Goal: Transaction & Acquisition: Purchase product/service

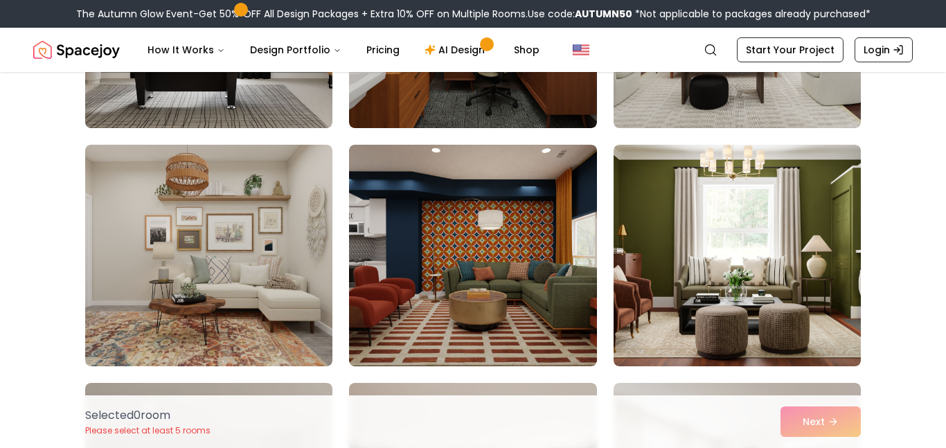
scroll to position [285, 0]
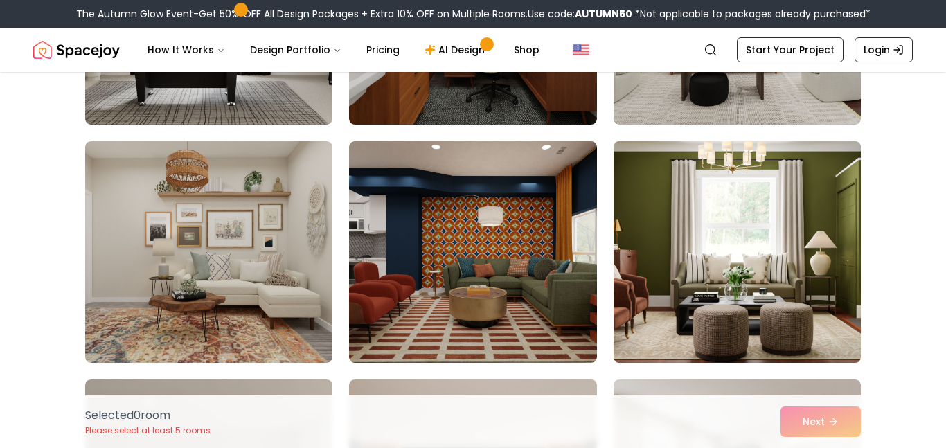
click at [692, 239] on img at bounding box center [737, 252] width 260 height 233
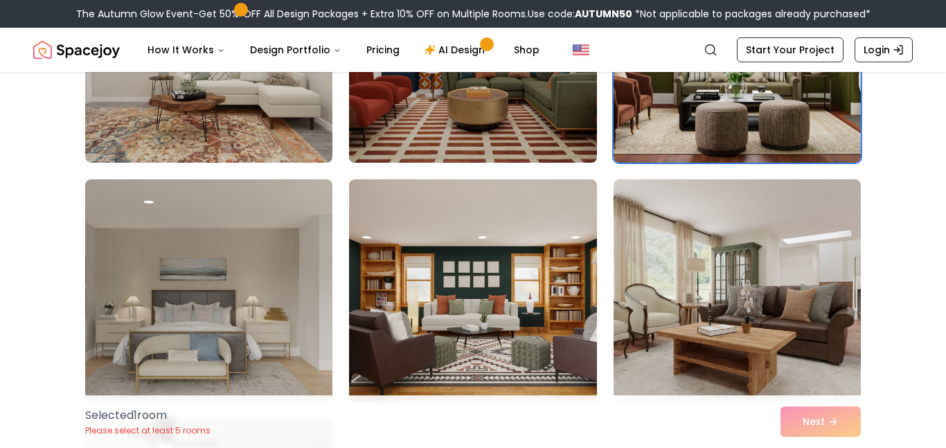
scroll to position [505, 0]
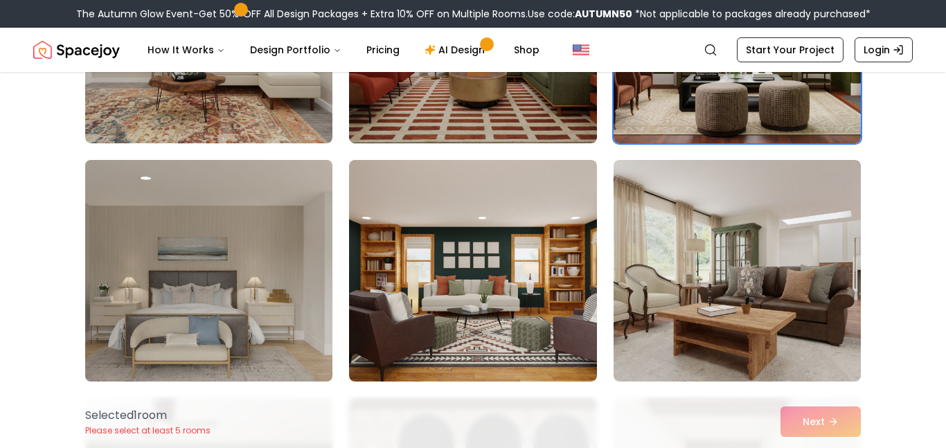
click at [263, 299] on img at bounding box center [209, 270] width 260 height 233
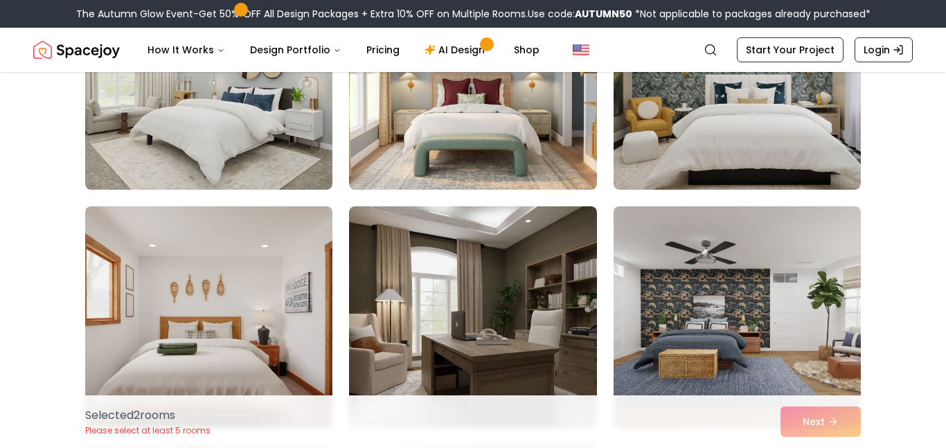
scroll to position [1173, 0]
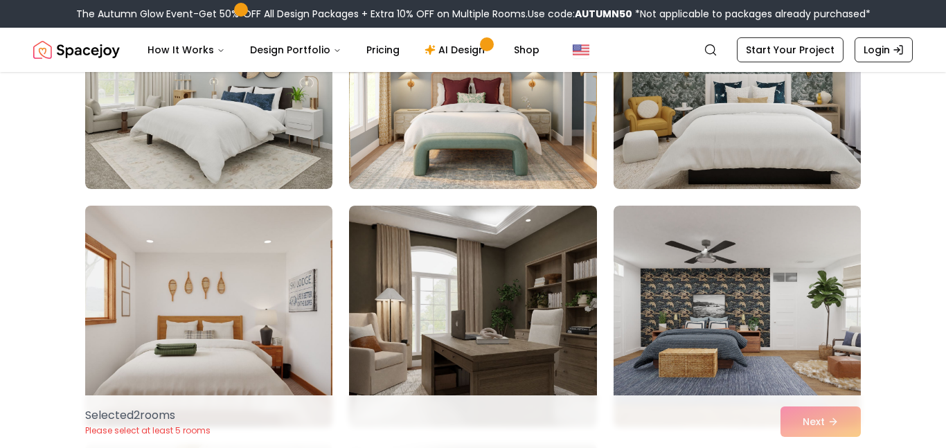
click at [252, 283] on img at bounding box center [209, 316] width 260 height 233
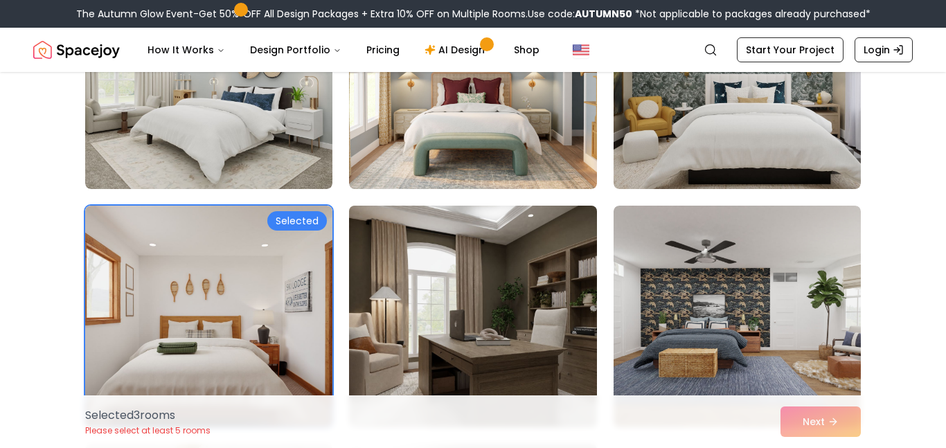
click at [424, 281] on img at bounding box center [473, 316] width 260 height 233
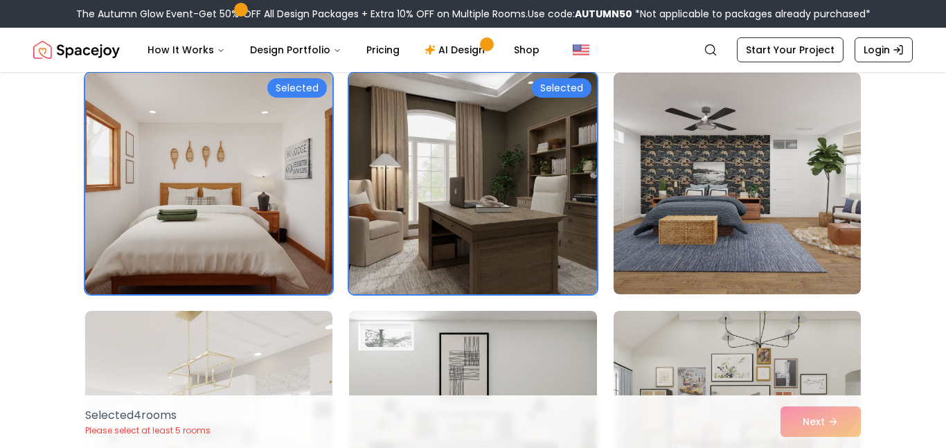
scroll to position [1426, 0]
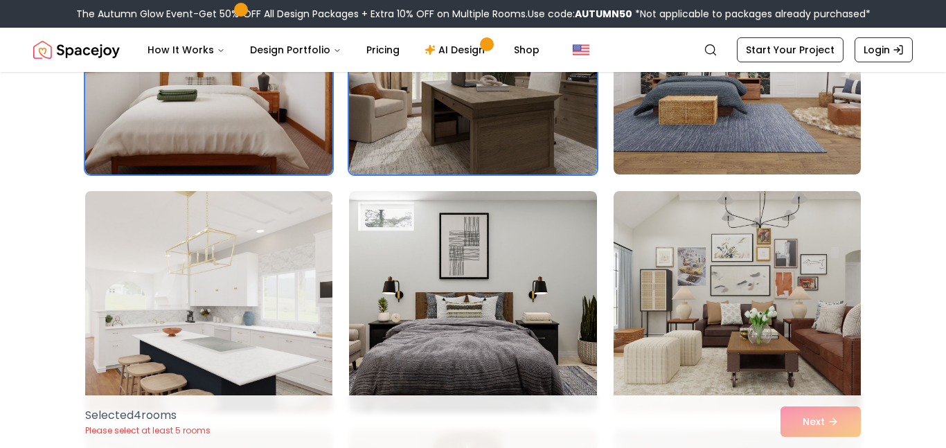
click at [244, 297] on img at bounding box center [209, 302] width 260 height 233
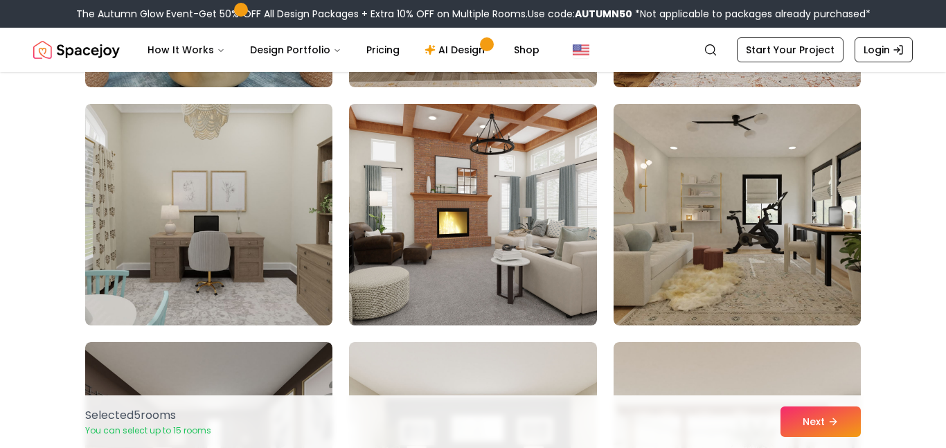
scroll to position [1992, 0]
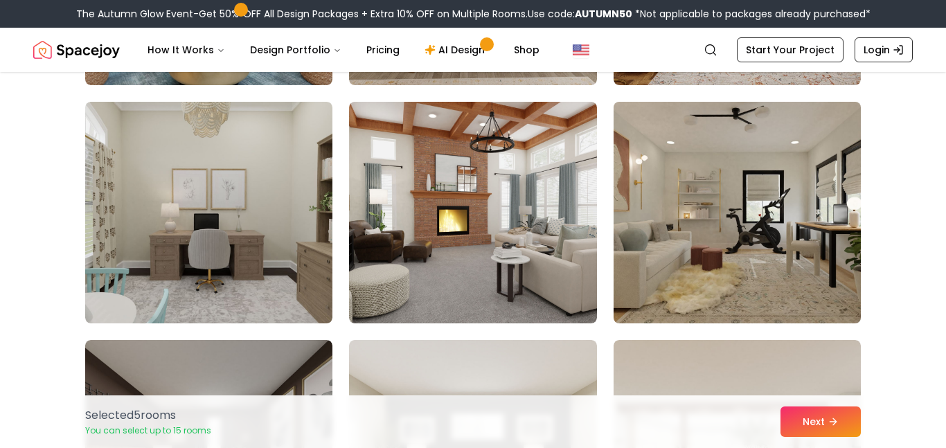
click at [737, 242] on img at bounding box center [737, 212] width 260 height 233
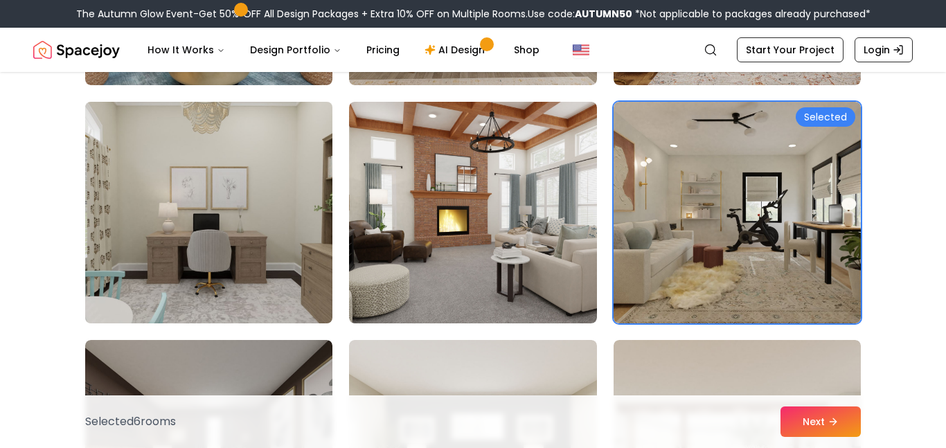
click at [245, 201] on img at bounding box center [209, 212] width 260 height 233
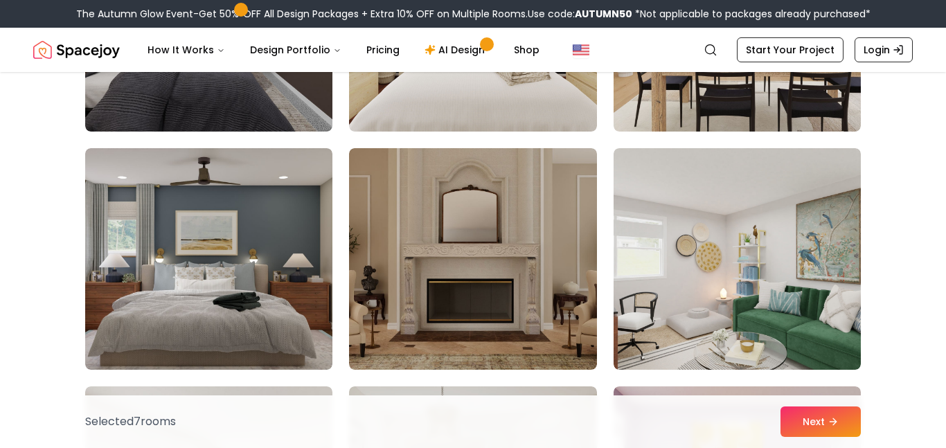
scroll to position [2423, 0]
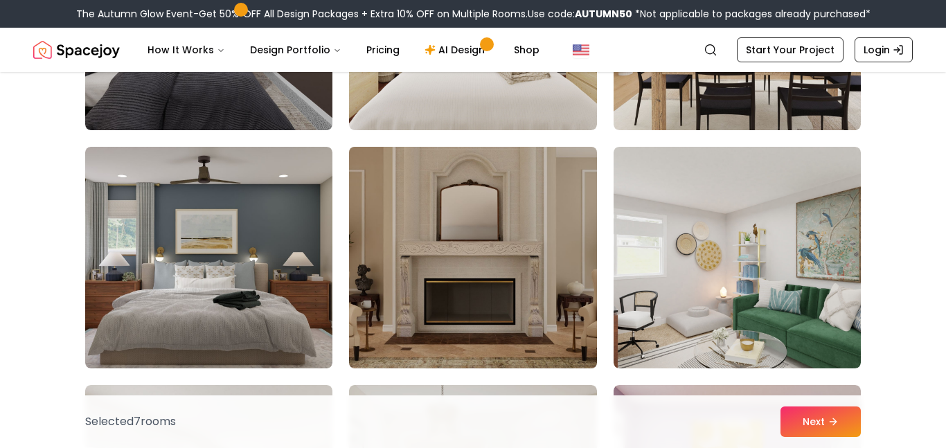
click at [476, 233] on img at bounding box center [473, 257] width 260 height 233
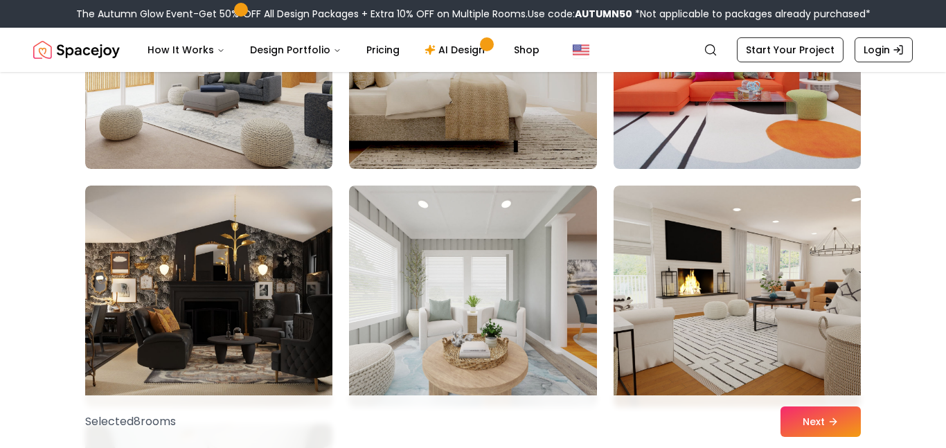
scroll to position [2911, 0]
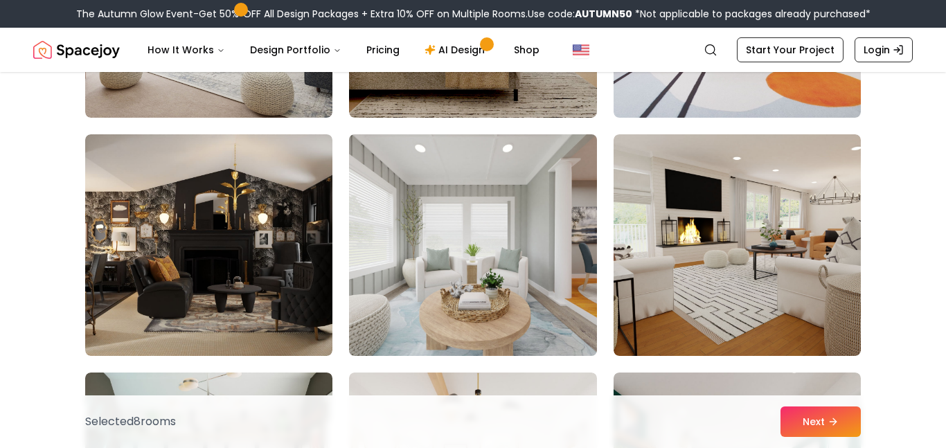
click at [527, 212] on img at bounding box center [473, 245] width 260 height 233
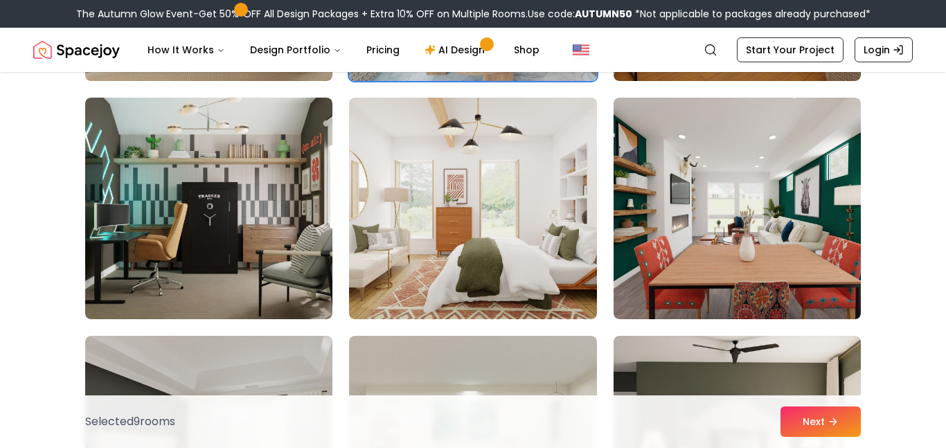
scroll to position [3203, 0]
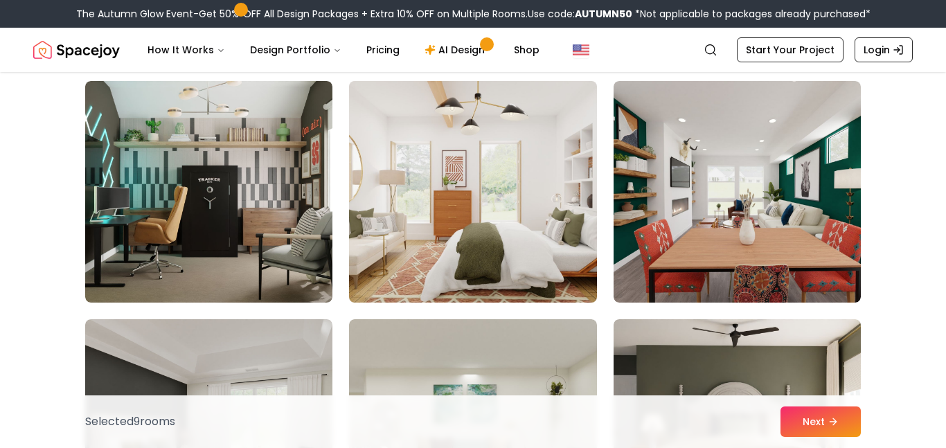
click at [421, 213] on img at bounding box center [473, 191] width 260 height 233
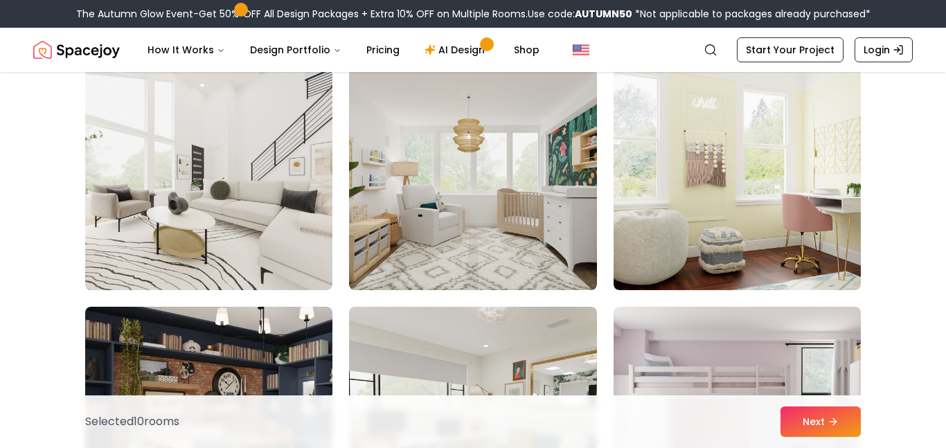
scroll to position [4169, 0]
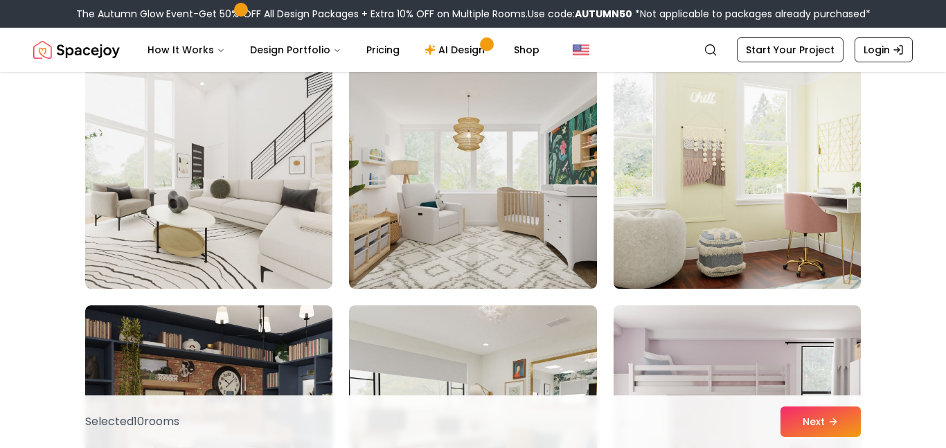
click at [736, 212] on img at bounding box center [737, 178] width 260 height 233
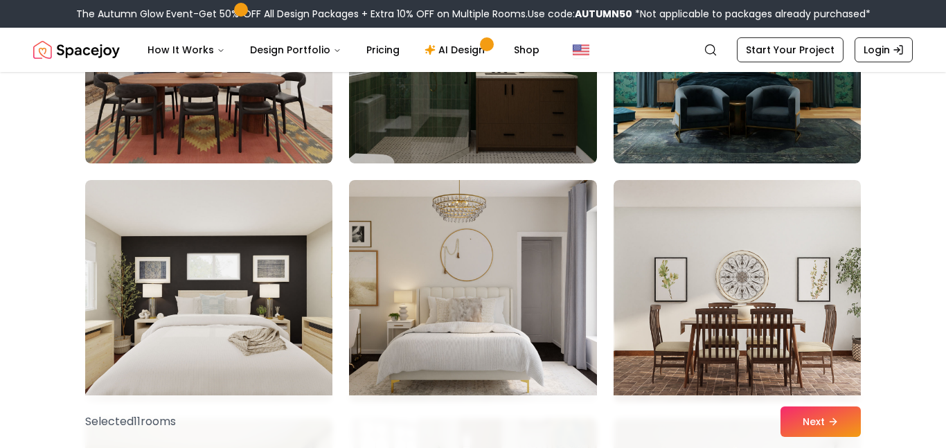
scroll to position [5051, 0]
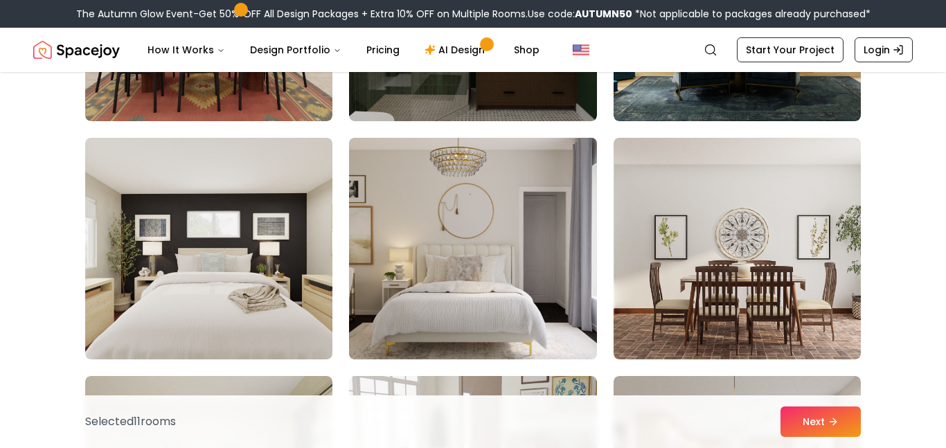
click at [513, 233] on img at bounding box center [473, 248] width 260 height 233
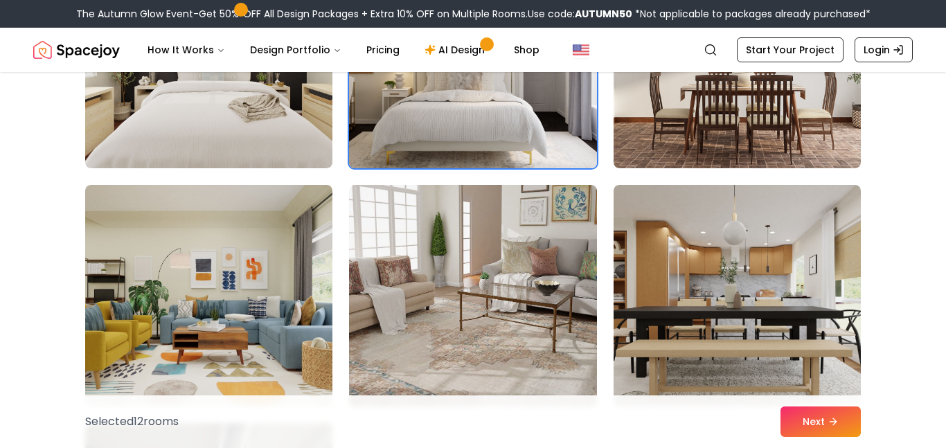
scroll to position [5252, 0]
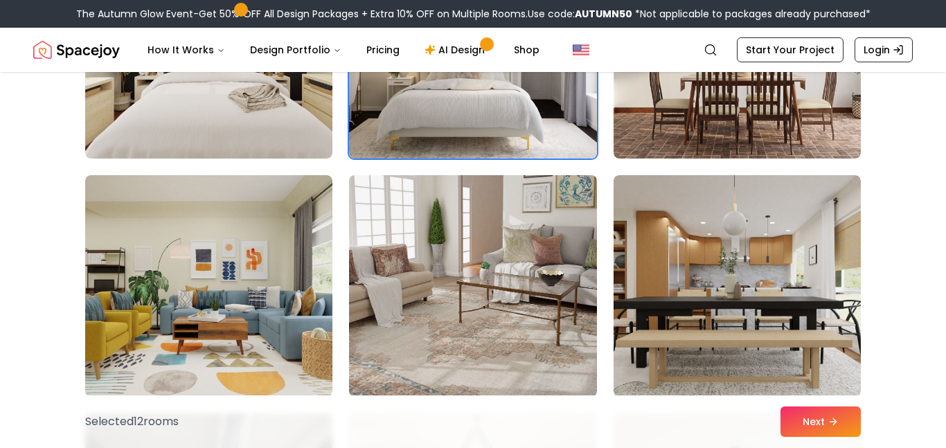
click at [504, 256] on img at bounding box center [473, 286] width 260 height 233
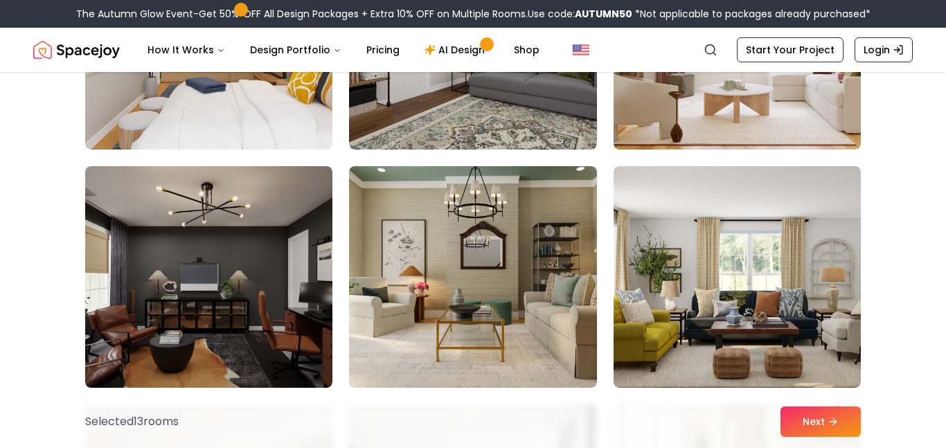
scroll to position [6215, 0]
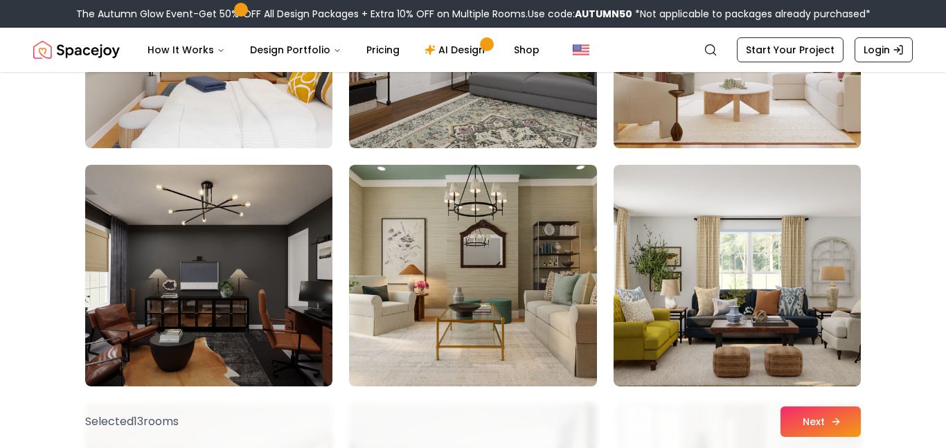
click at [806, 423] on button "Next" at bounding box center [820, 421] width 80 height 30
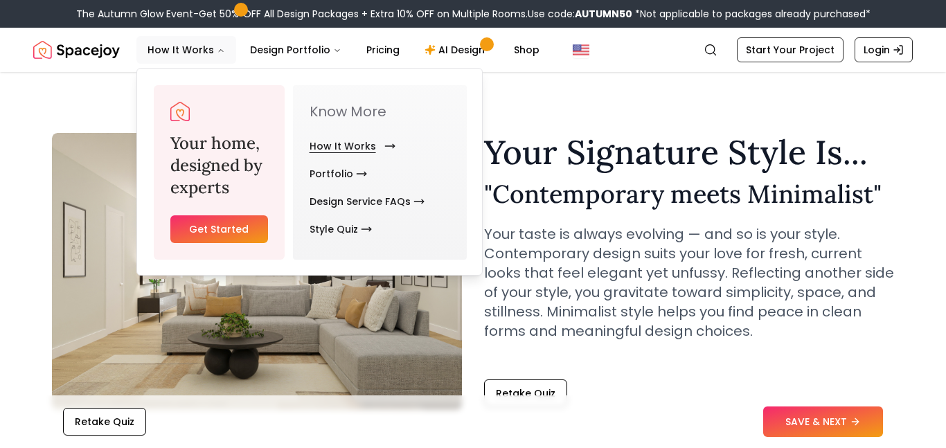
click at [368, 138] on link "How It Works" at bounding box center [349, 146] width 80 height 28
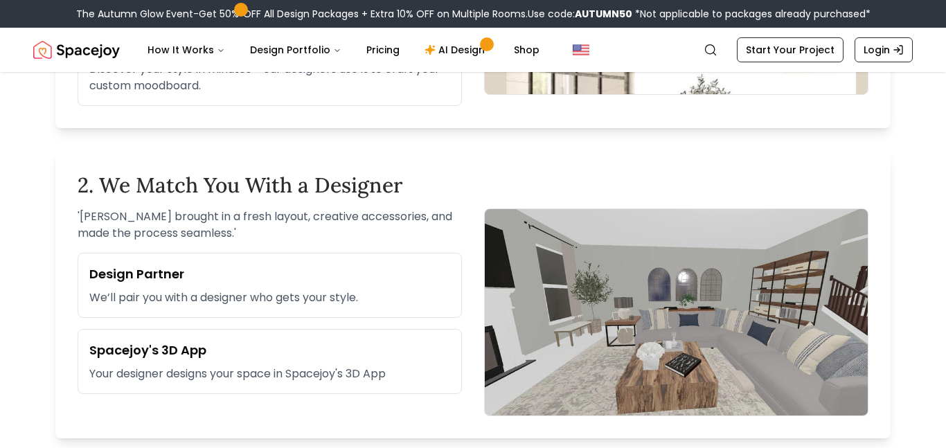
scroll to position [696, 0]
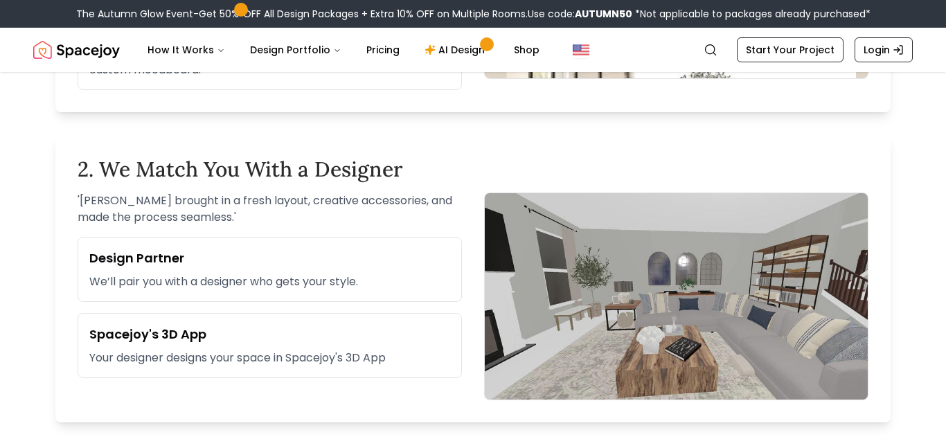
click at [187, 336] on h3 "Spacejoy's 3D App" at bounding box center [269, 334] width 361 height 19
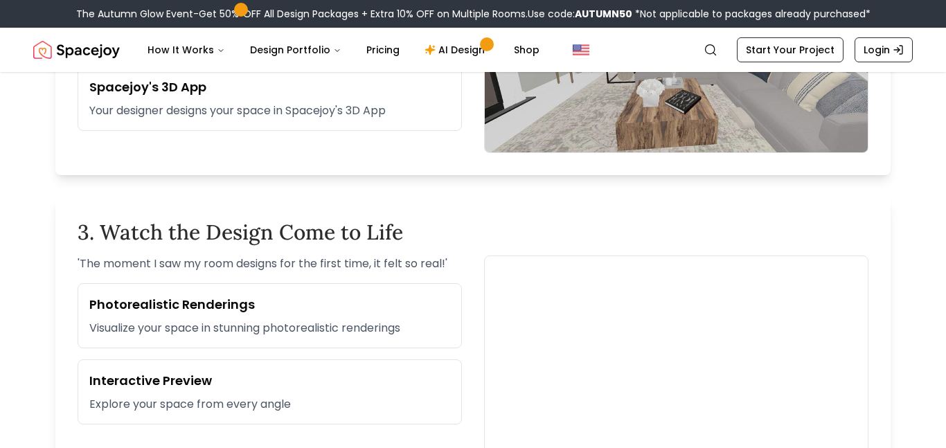
scroll to position [941, 0]
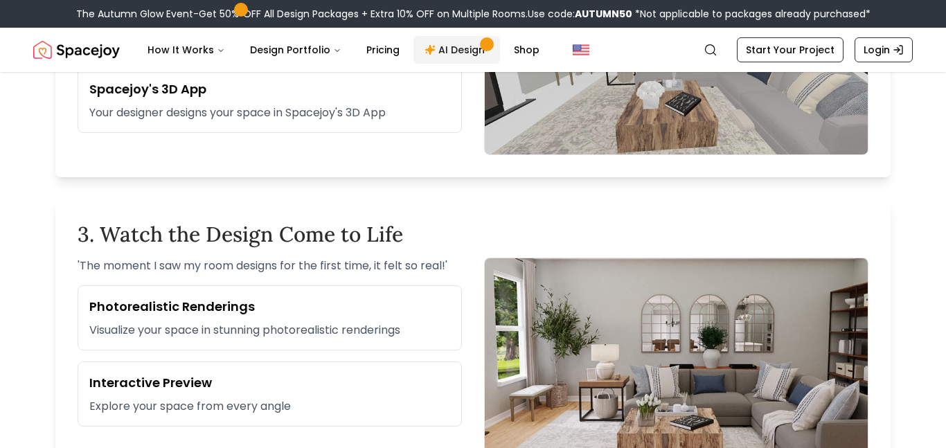
click at [441, 52] on link "AI Design" at bounding box center [456, 50] width 87 height 28
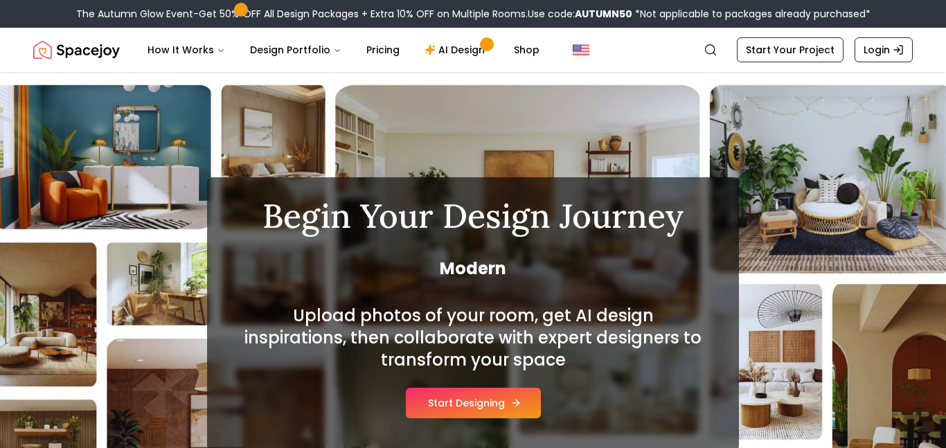
click at [518, 399] on icon at bounding box center [515, 402] width 11 height 11
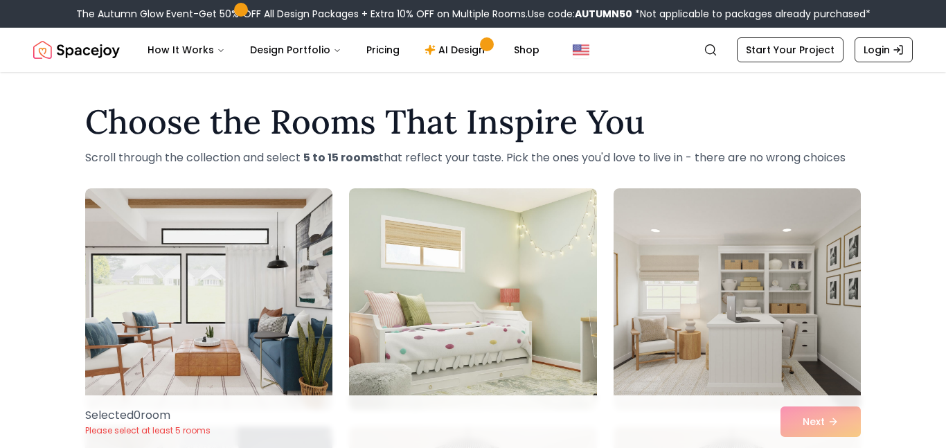
scroll to position [65, 0]
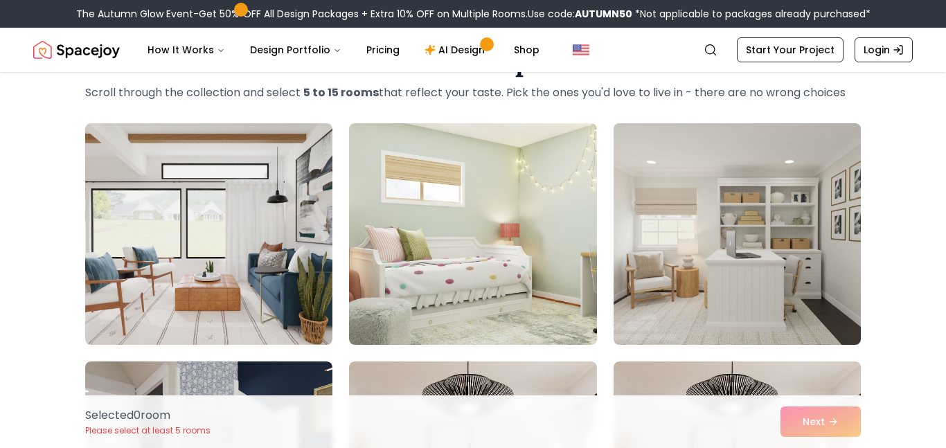
click at [800, 209] on img at bounding box center [737, 234] width 260 height 233
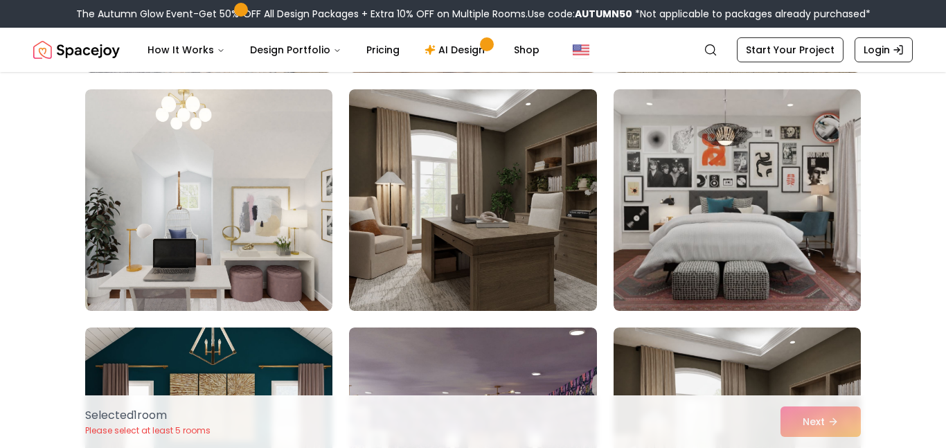
scroll to position [819, 0]
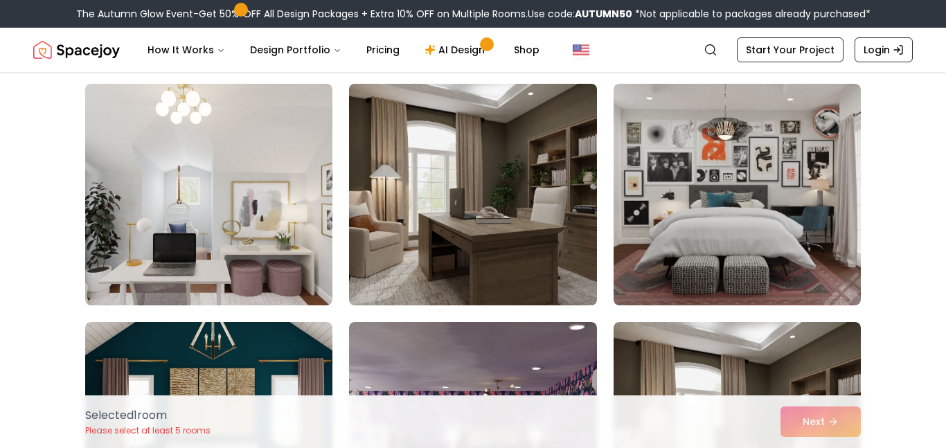
click at [486, 215] on img at bounding box center [473, 194] width 260 height 233
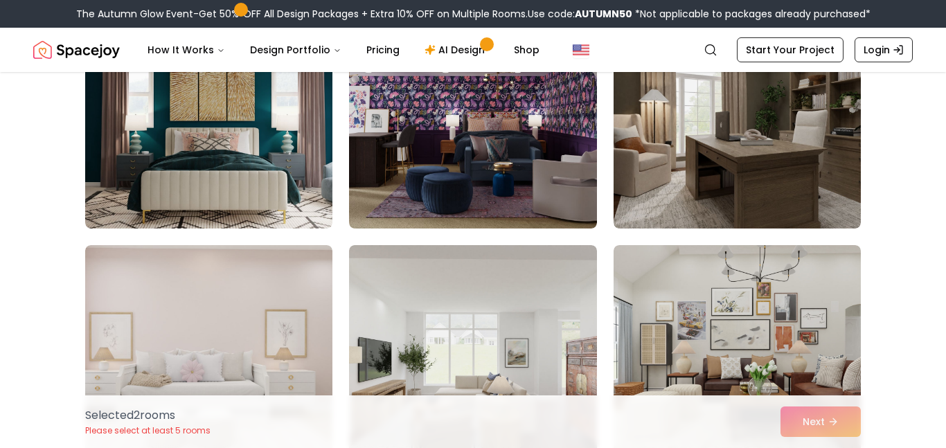
scroll to position [1145, 0]
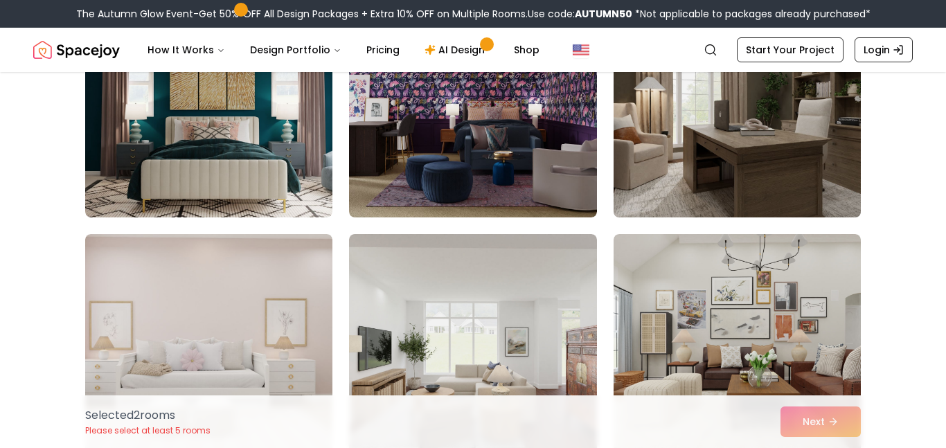
click at [724, 148] on img at bounding box center [737, 106] width 260 height 233
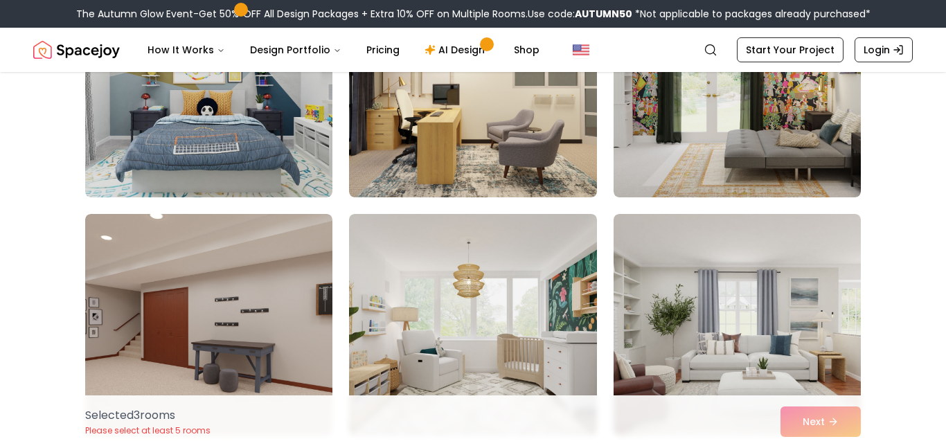
scroll to position [1648, 0]
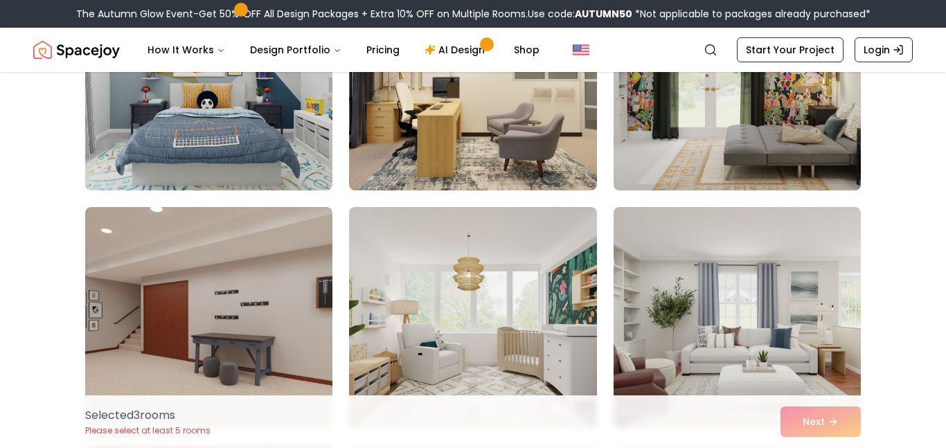
click at [731, 108] on img at bounding box center [737, 79] width 260 height 233
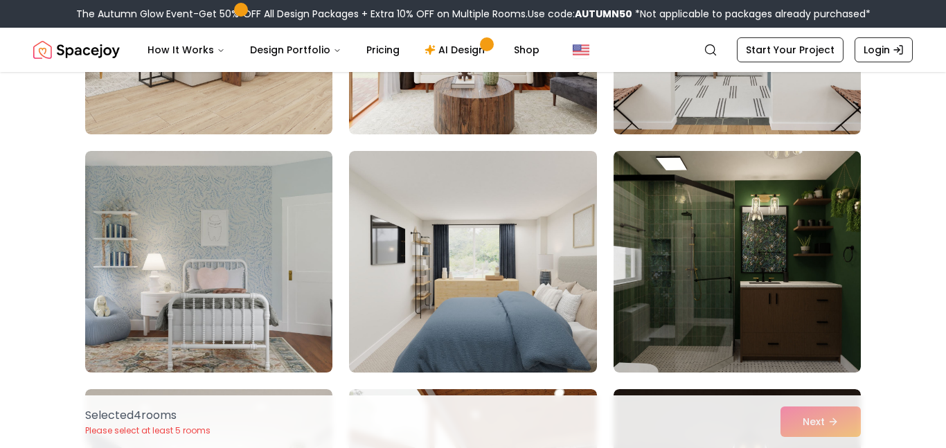
scroll to position [2421, 0]
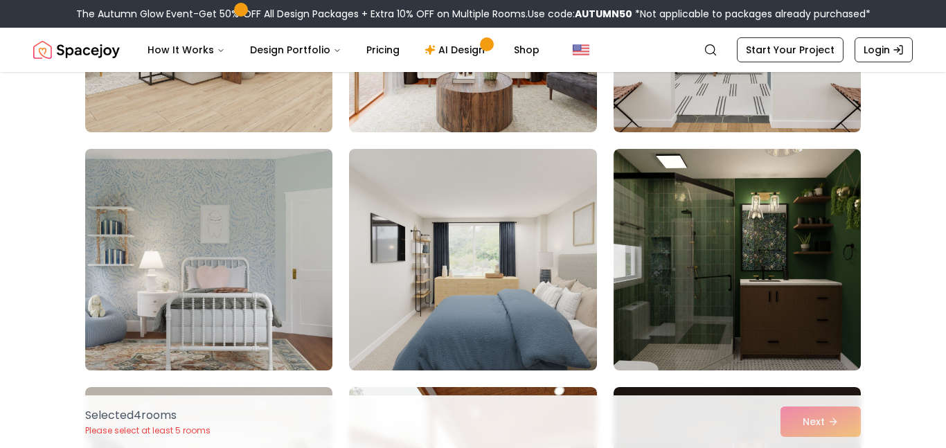
click at [262, 250] on img at bounding box center [209, 259] width 260 height 233
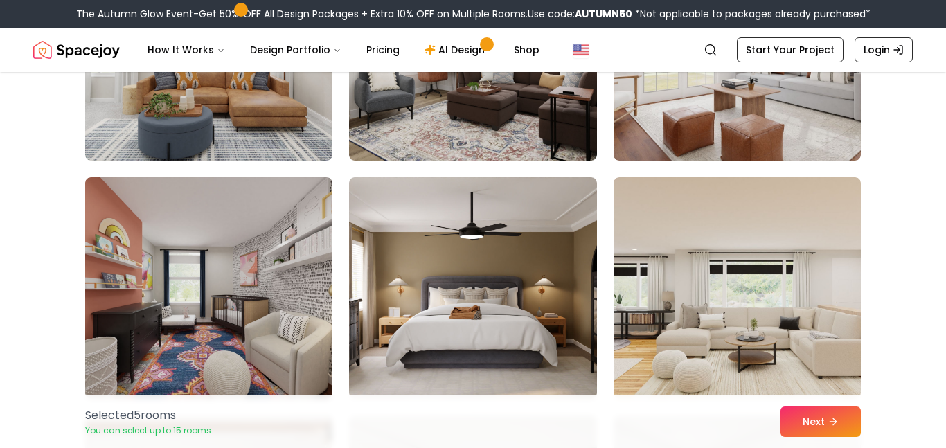
scroll to position [3346, 0]
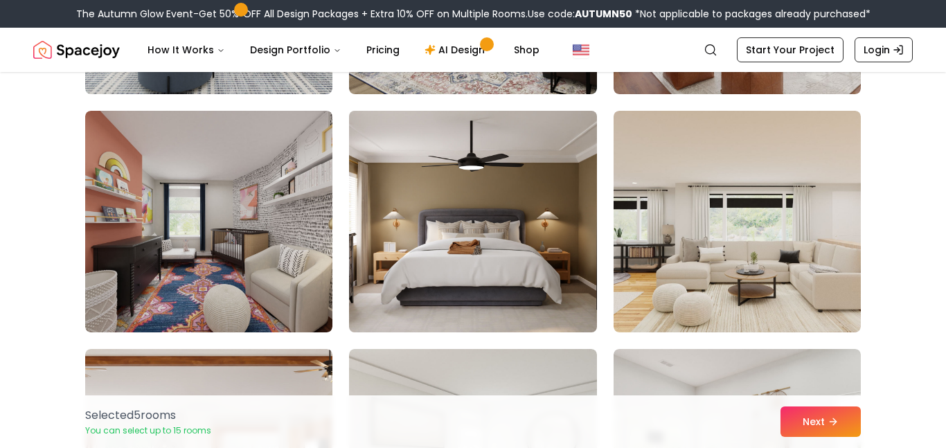
click at [551, 224] on img at bounding box center [473, 221] width 260 height 233
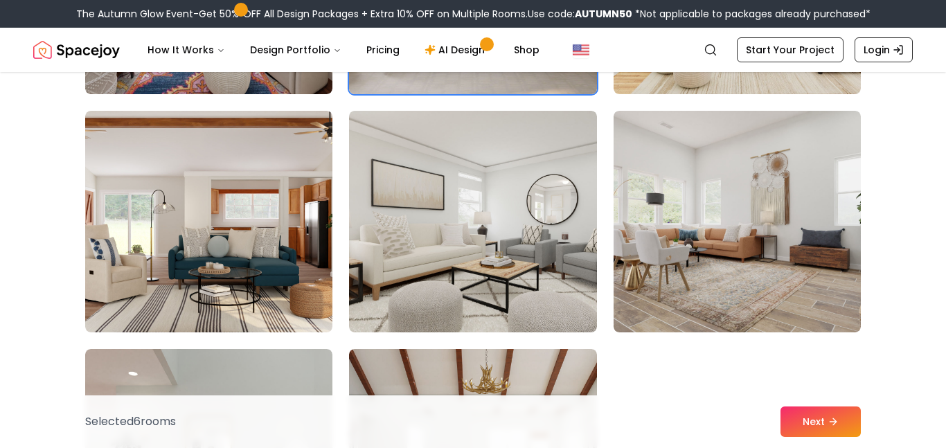
scroll to position [3651, 0]
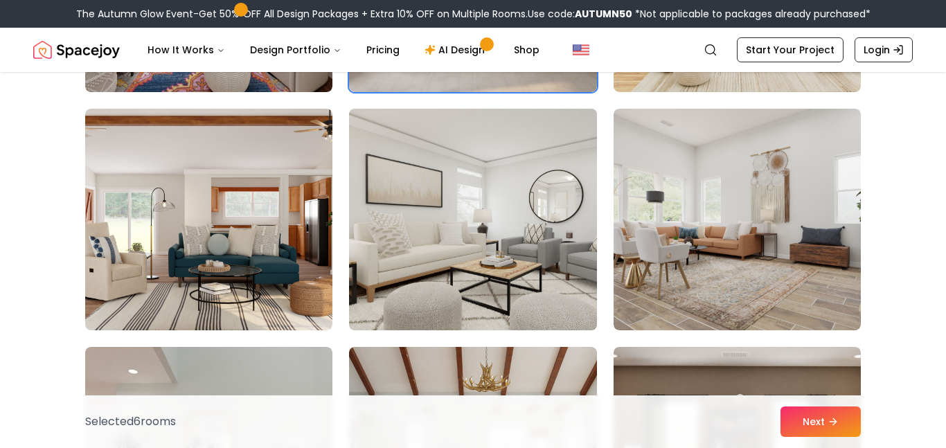
click at [548, 209] on img at bounding box center [473, 219] width 260 height 233
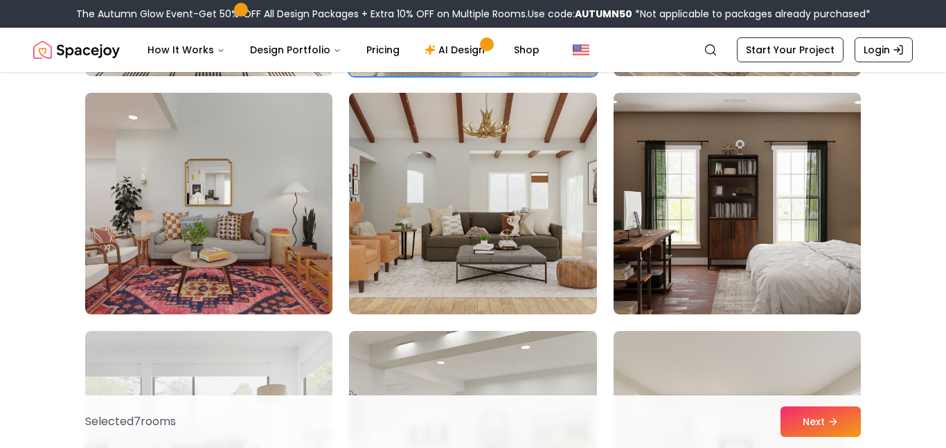
scroll to position [3909, 0]
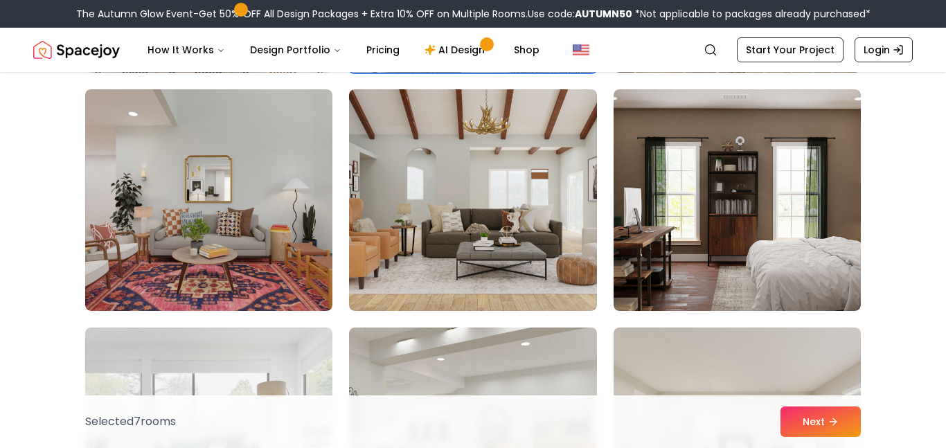
click at [548, 209] on img at bounding box center [472, 200] width 247 height 222
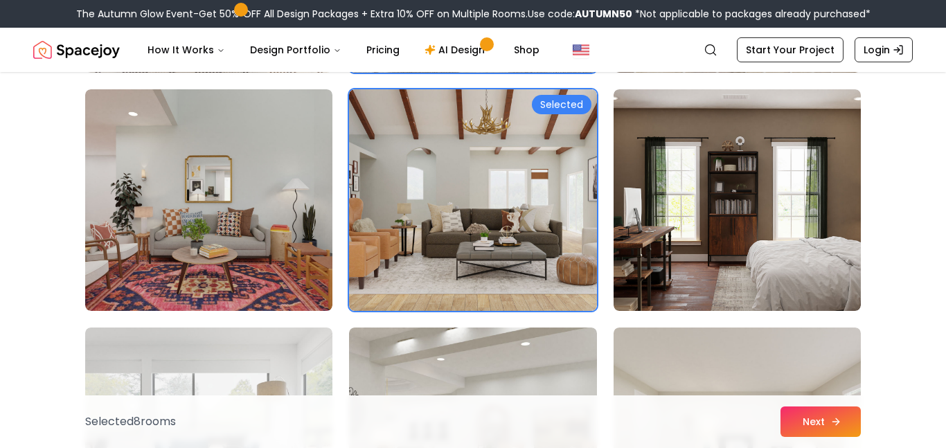
click at [811, 430] on button "Next" at bounding box center [820, 421] width 80 height 30
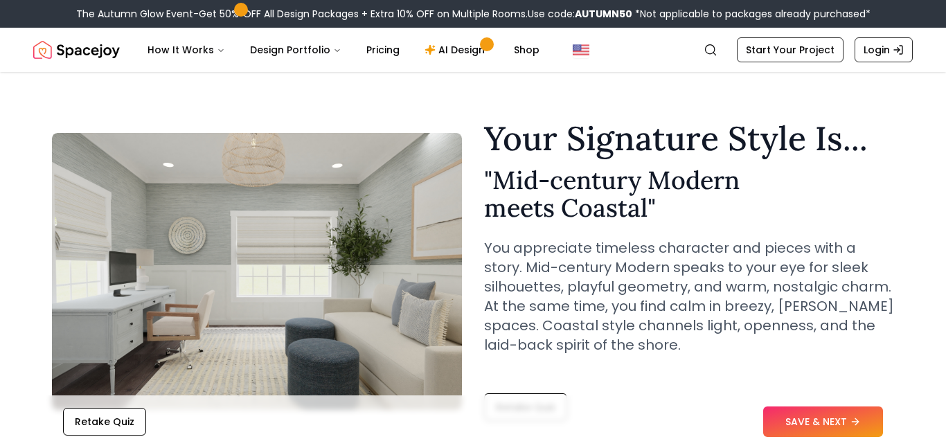
scroll to position [14, 0]
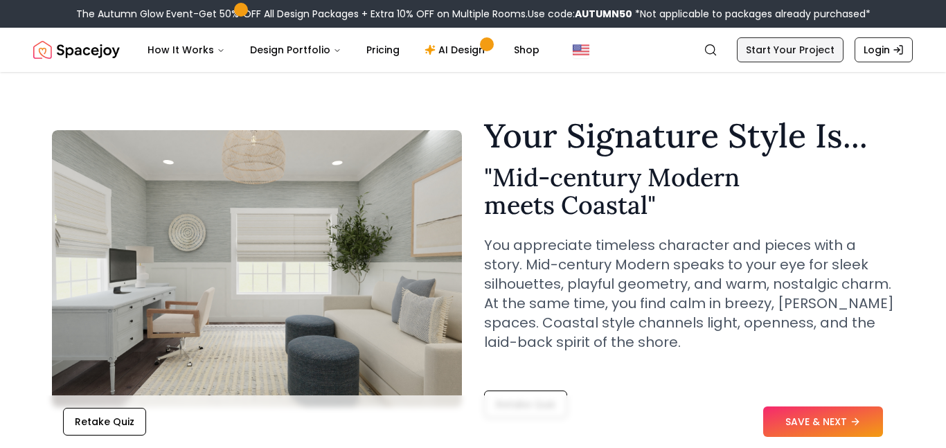
click at [749, 46] on link "Start Your Project" at bounding box center [790, 49] width 107 height 25
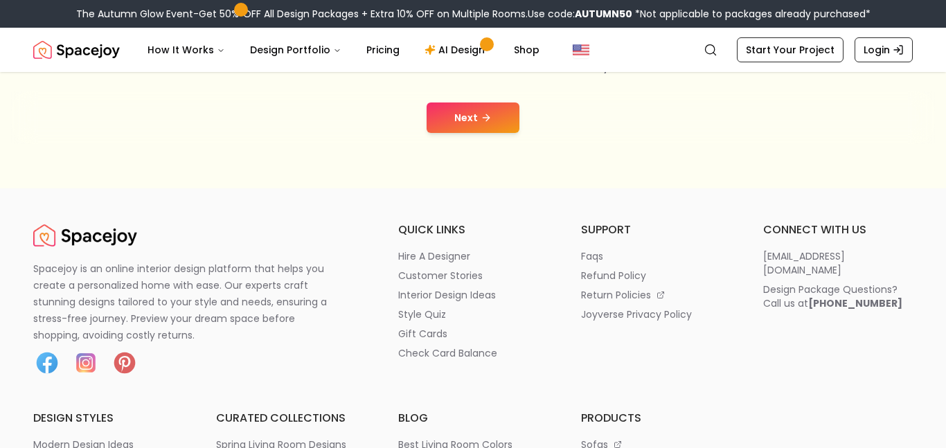
scroll to position [314, 0]
